Goal: Navigation & Orientation: Find specific page/section

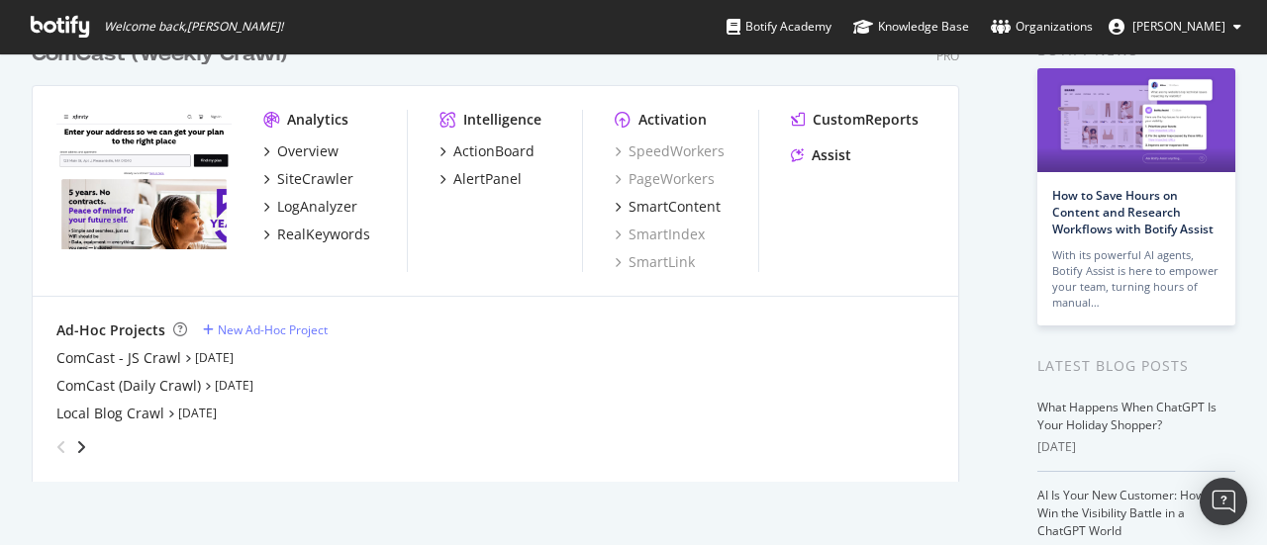
scroll to position [96, 0]
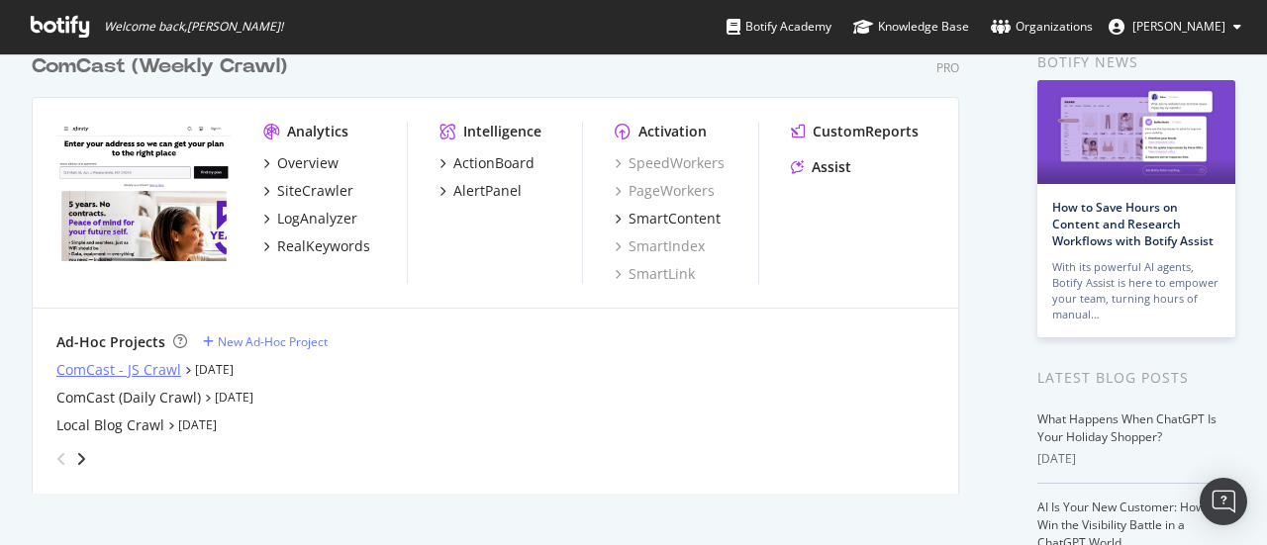
click at [150, 360] on div "ComCast - JS Crawl" at bounding box center [118, 370] width 125 height 20
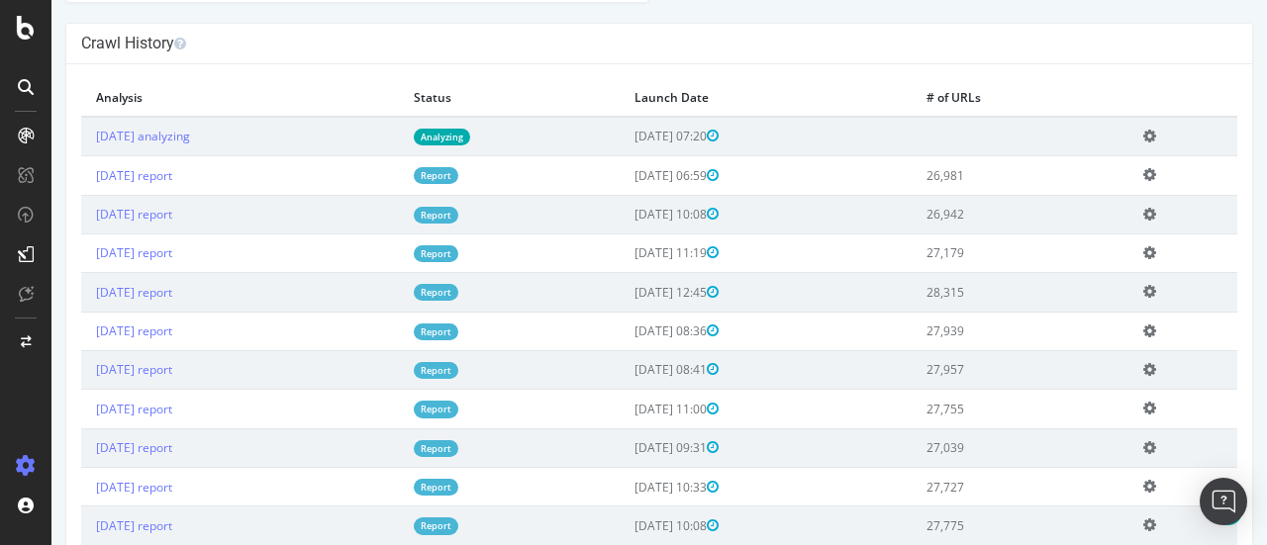
scroll to position [586, 0]
